Goal: Task Accomplishment & Management: Use online tool/utility

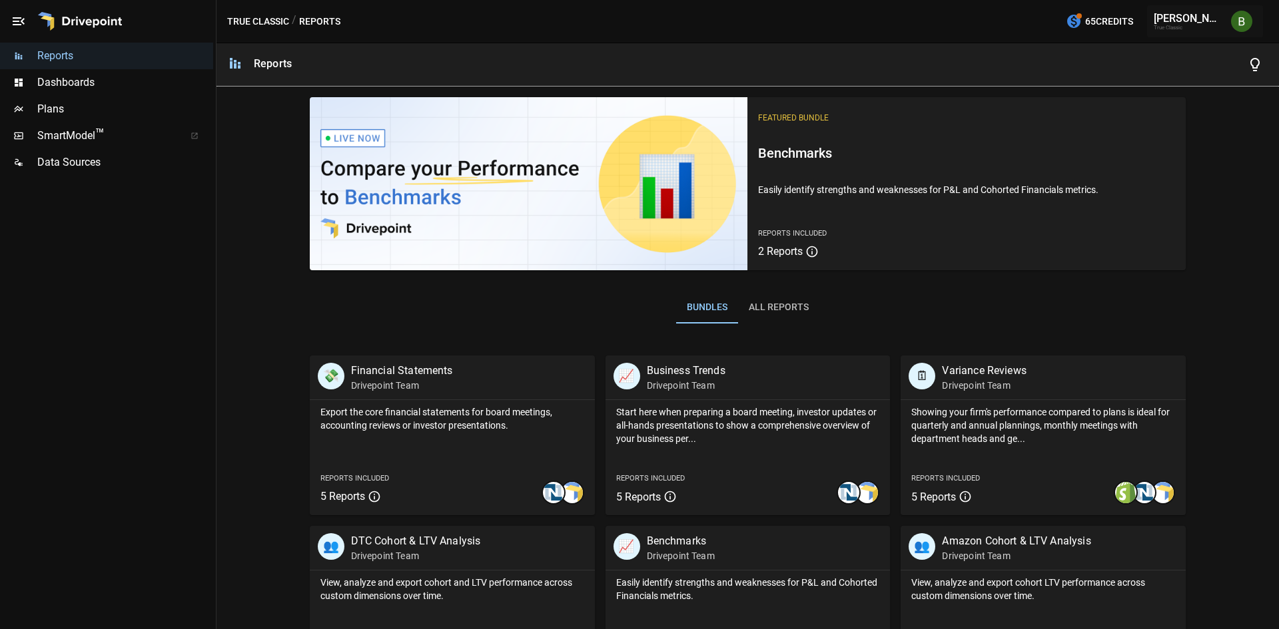
click at [107, 109] on span "Plans" at bounding box center [125, 109] width 176 height 16
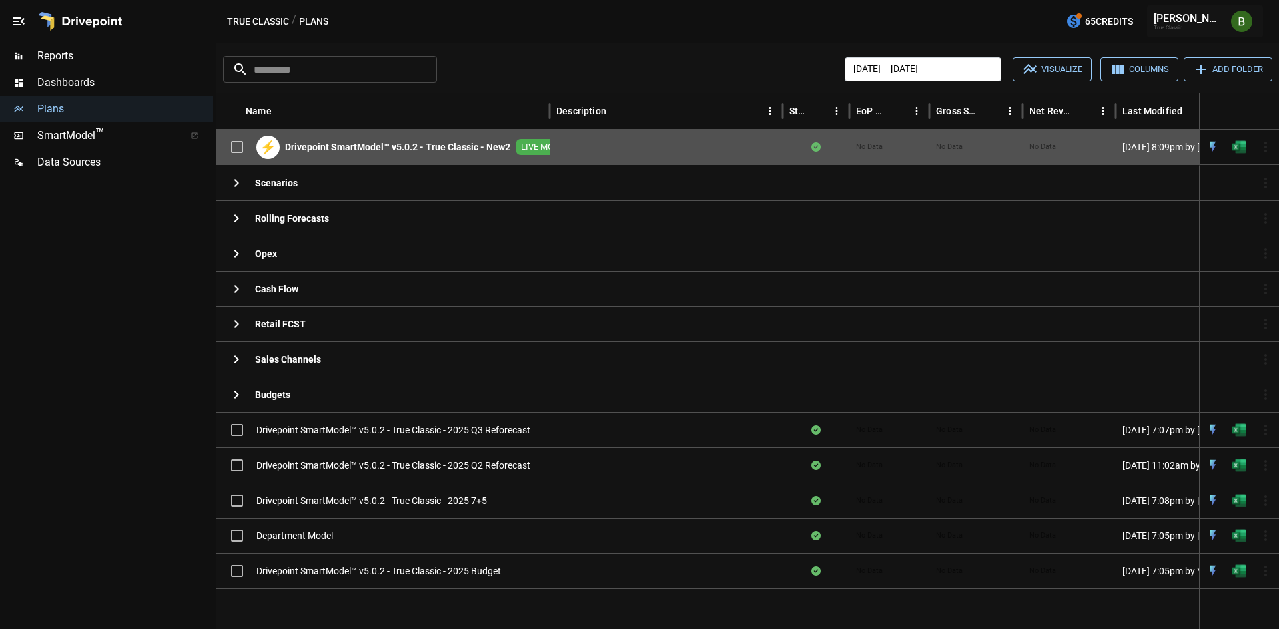
click at [446, 144] on b "Drivepoint SmartModel™ v5.0.2 - True Classic - New2" at bounding box center [397, 147] width 225 height 13
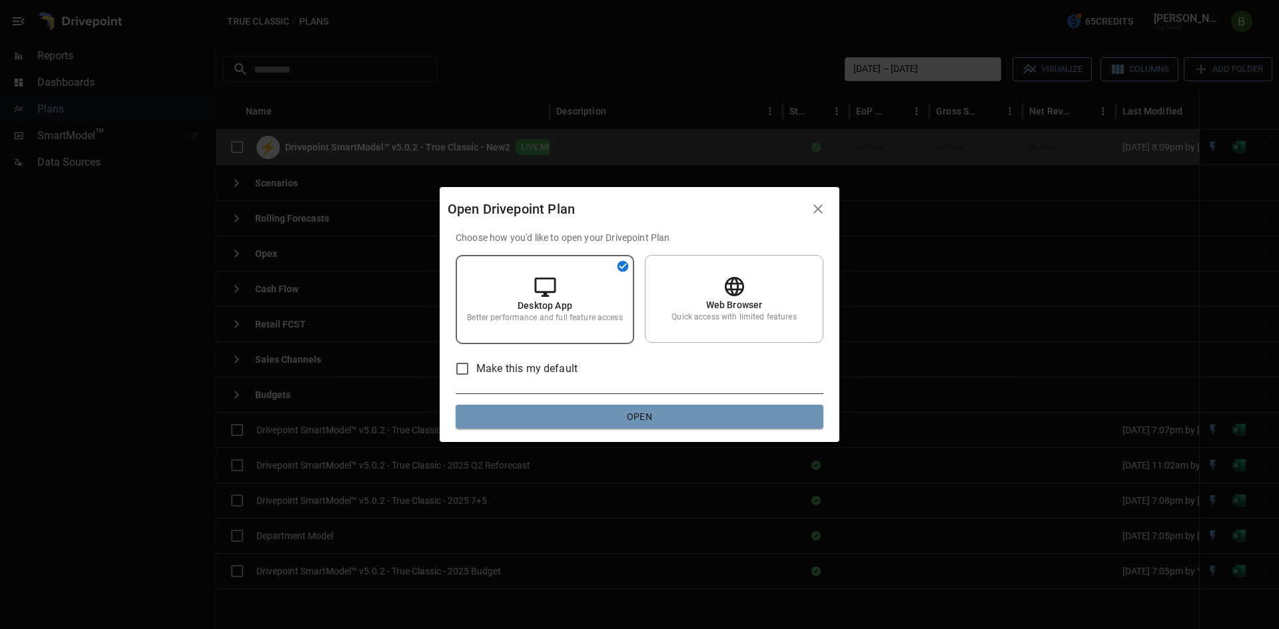
click at [573, 408] on button "Open" at bounding box center [640, 417] width 368 height 24
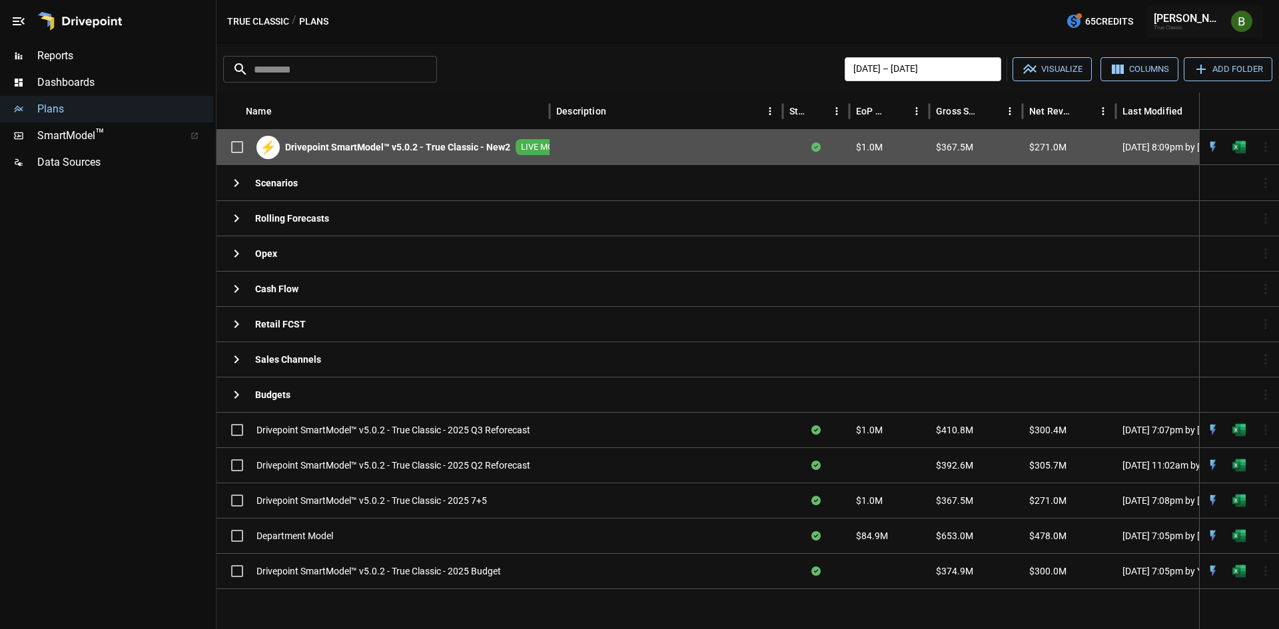
click at [445, 147] on b "Drivepoint SmartModel™ v5.0.2 - True Classic - New2" at bounding box center [397, 147] width 225 height 13
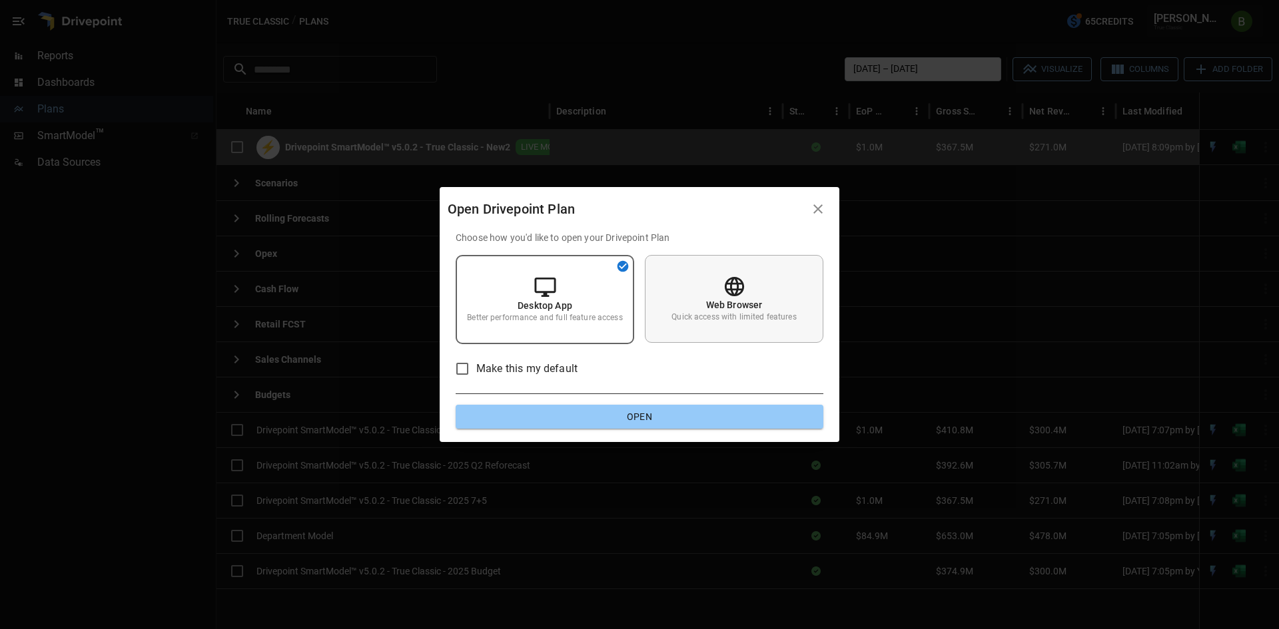
click at [683, 272] on div "Web Browser Quick access with limited features" at bounding box center [734, 299] width 178 height 88
click at [617, 413] on button "Open" at bounding box center [640, 417] width 368 height 24
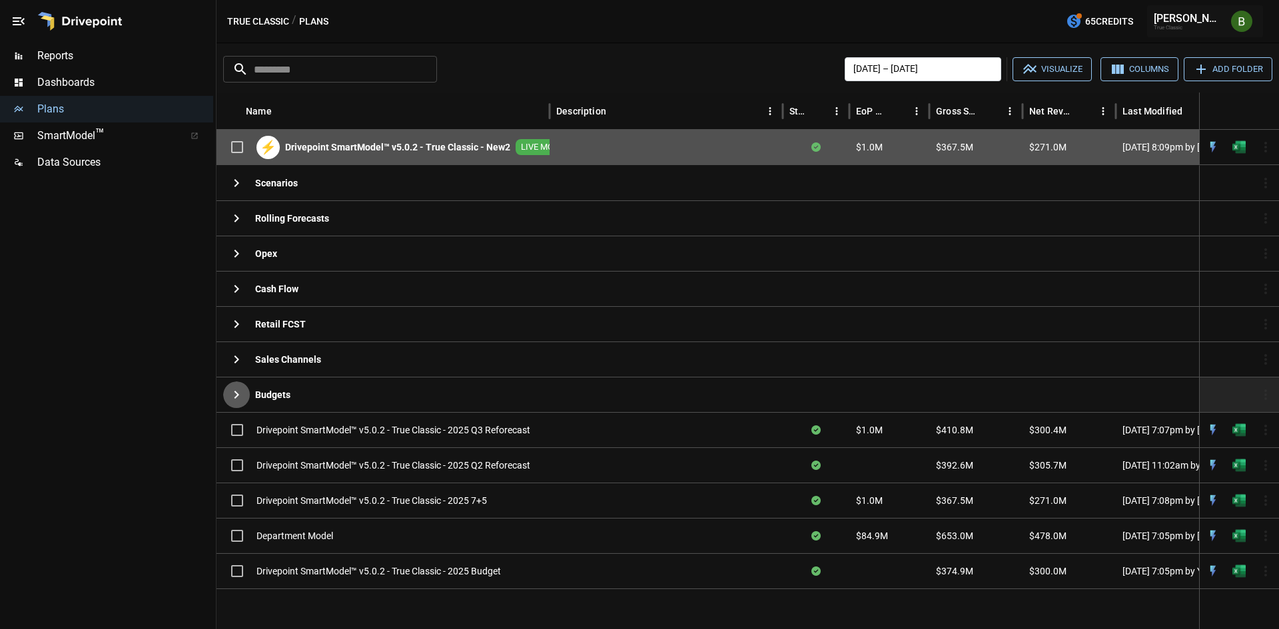
click at [230, 402] on icon "button" at bounding box center [236, 395] width 16 height 16
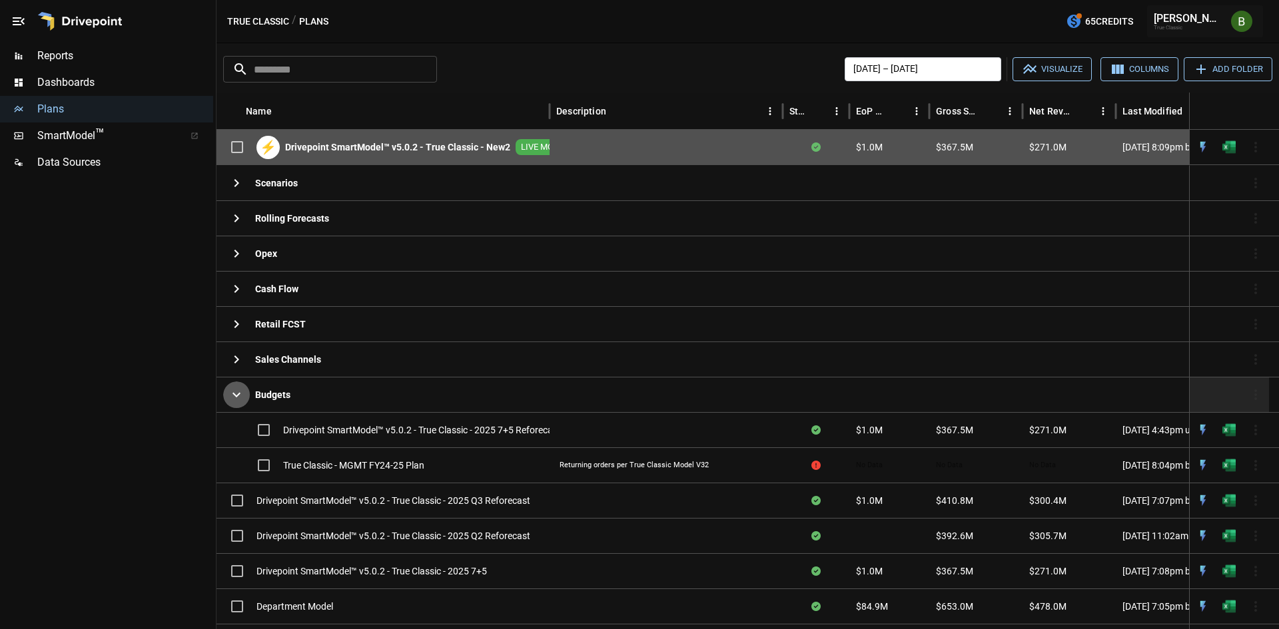
click at [230, 402] on icon "button" at bounding box center [236, 395] width 16 height 16
